Goal: Find specific page/section: Find specific page/section

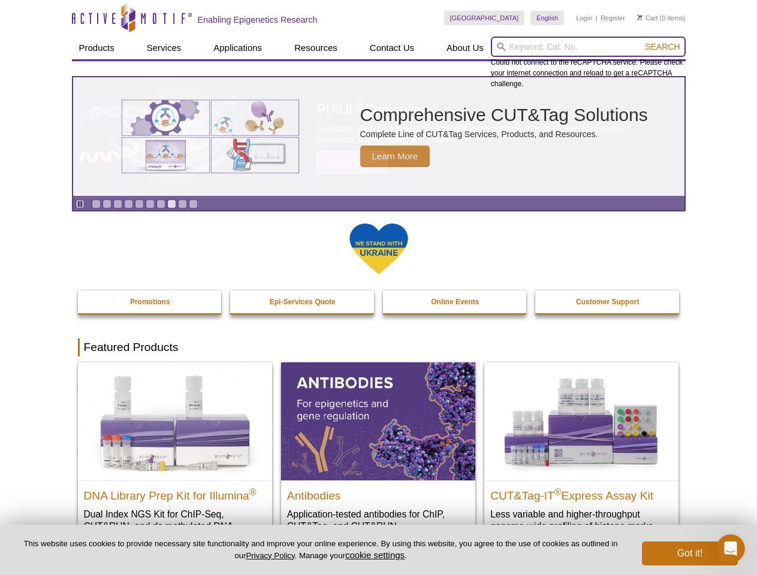
click at [588, 47] on input "search" at bounding box center [588, 47] width 195 height 20
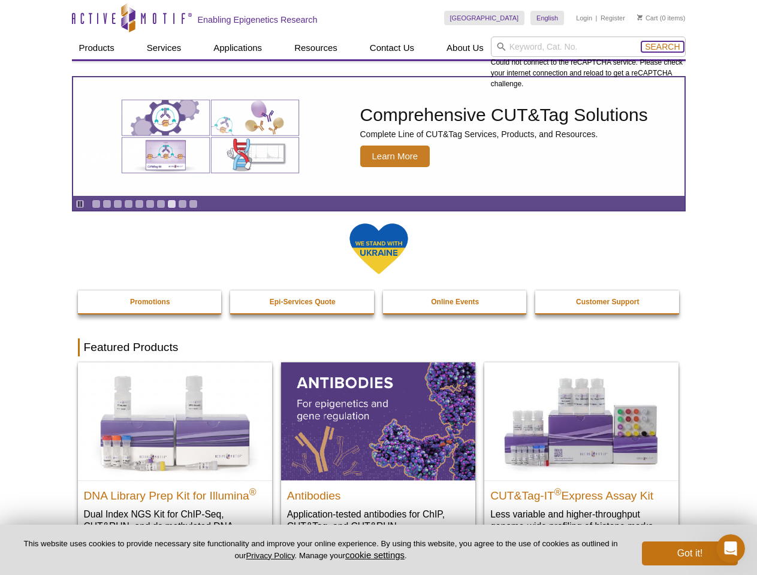
click at [662, 47] on span "Search" at bounding box center [662, 47] width 35 height 10
click at [80, 204] on icon "Pause" at bounding box center [80, 204] width 8 height 8
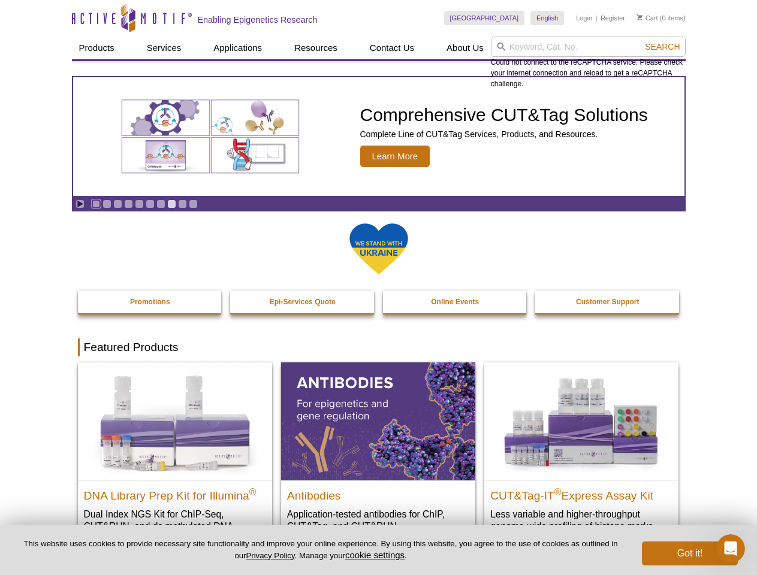
click at [96, 204] on link "Go to slide 1" at bounding box center [96, 203] width 9 height 9
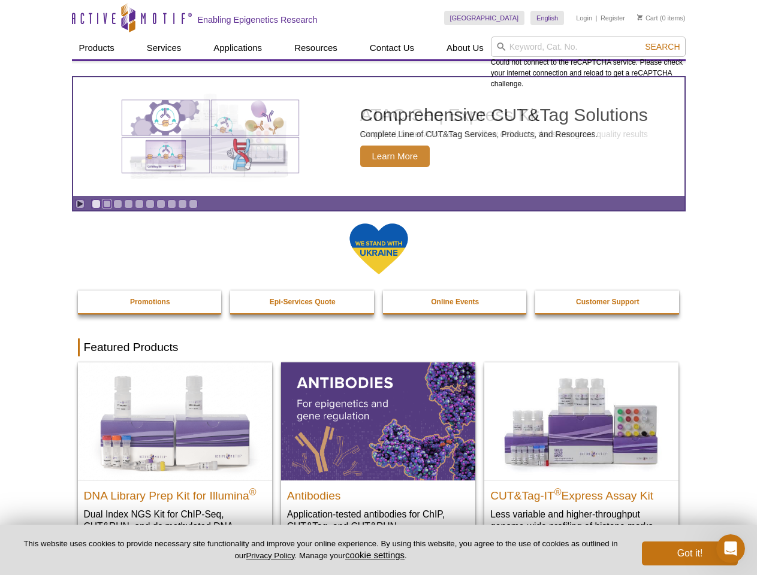
click at [107, 204] on link "Go to slide 2" at bounding box center [106, 203] width 9 height 9
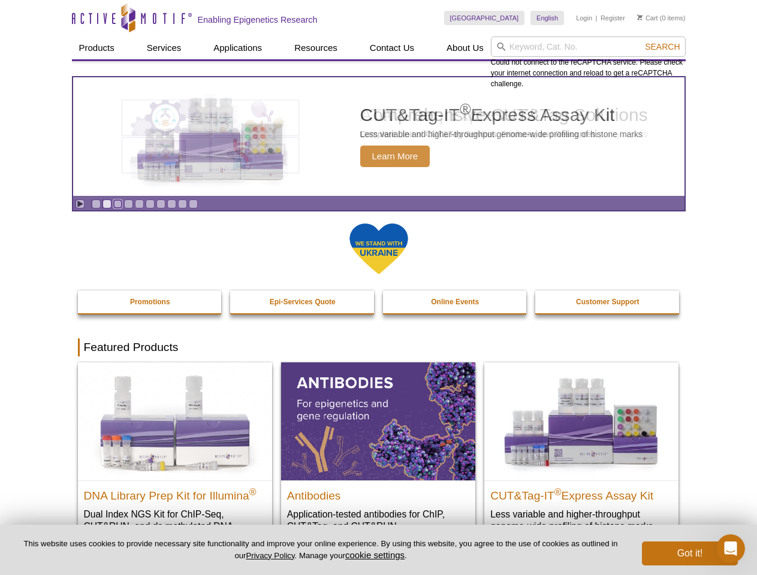
click at [117, 204] on link "Go to slide 3" at bounding box center [117, 203] width 9 height 9
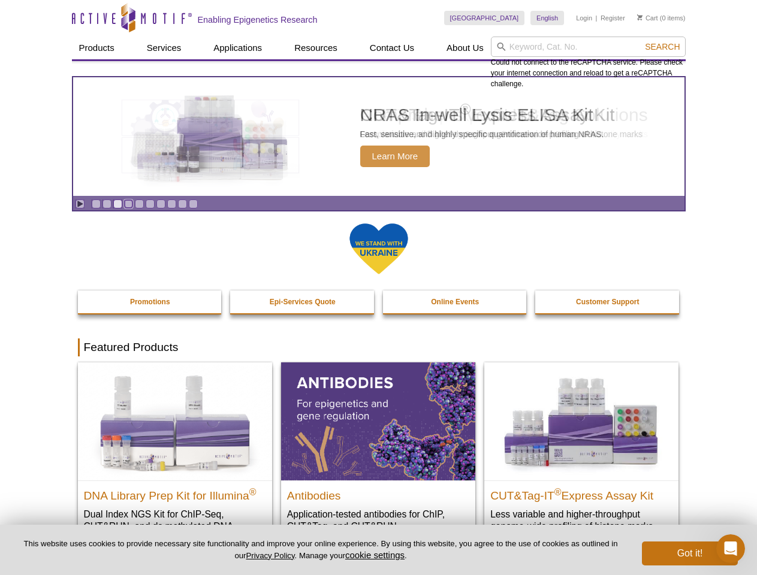
click at [128, 204] on link "Go to slide 4" at bounding box center [128, 203] width 9 height 9
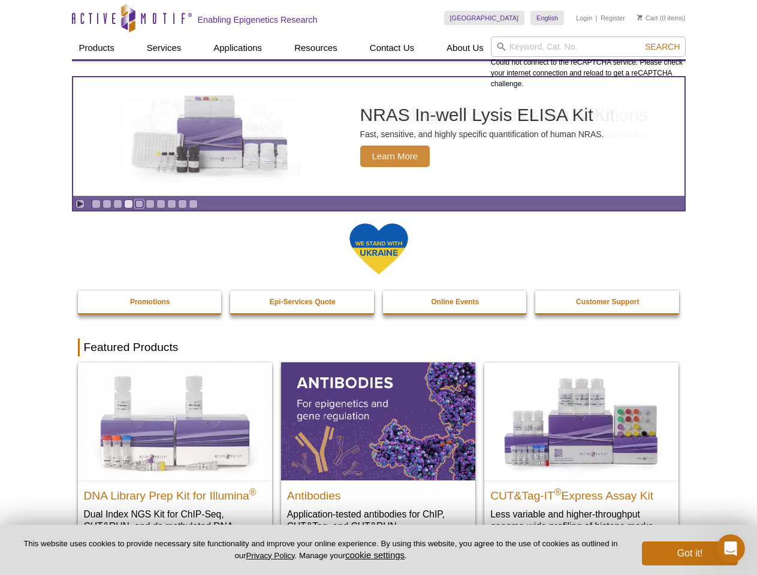
click at [139, 204] on link "Go to slide 5" at bounding box center [139, 203] width 9 height 9
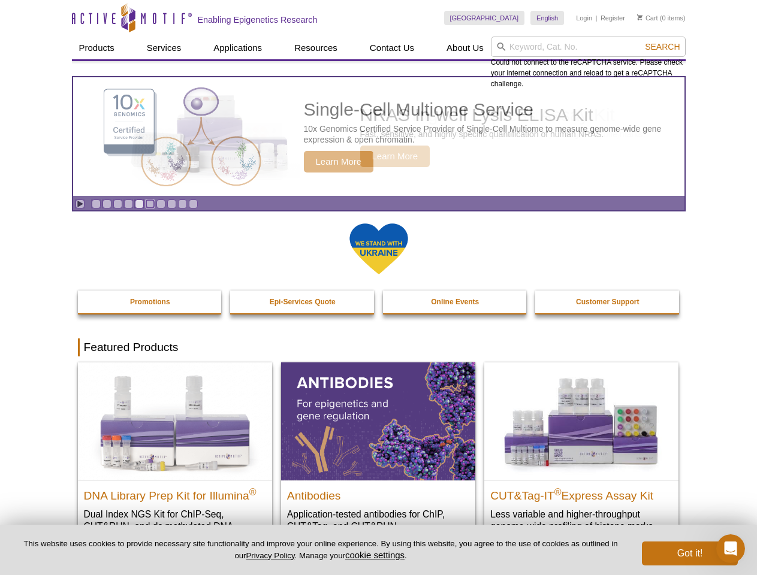
click at [150, 204] on link "Go to slide 6" at bounding box center [150, 203] width 9 height 9
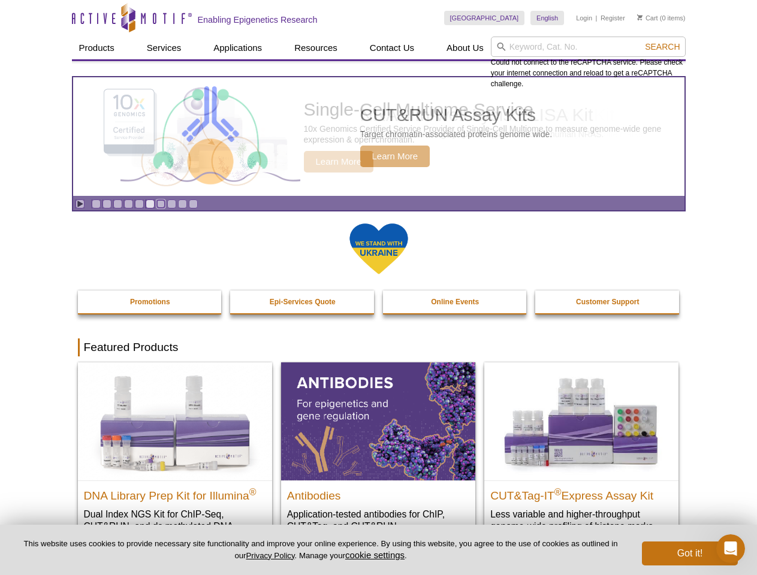
click at [161, 204] on link "Go to slide 7" at bounding box center [160, 203] width 9 height 9
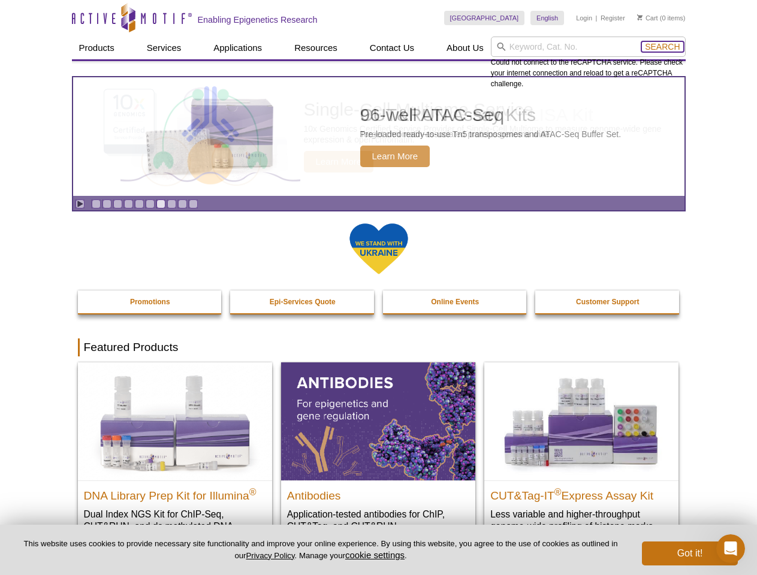
click at [662, 47] on span "Search" at bounding box center [662, 47] width 35 height 10
